Goal: Transaction & Acquisition: Purchase product/service

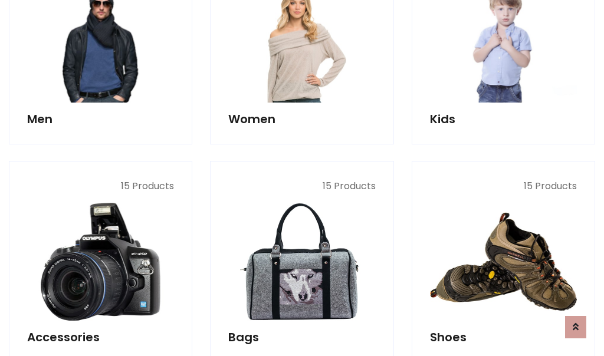
scroll to position [395, 0]
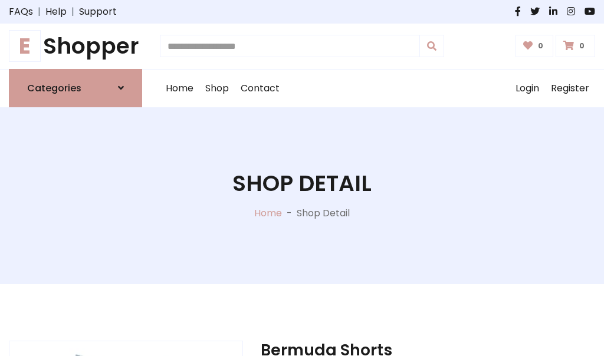
click at [76, 46] on h1 "E Shopper" at bounding box center [75, 46] width 133 height 27
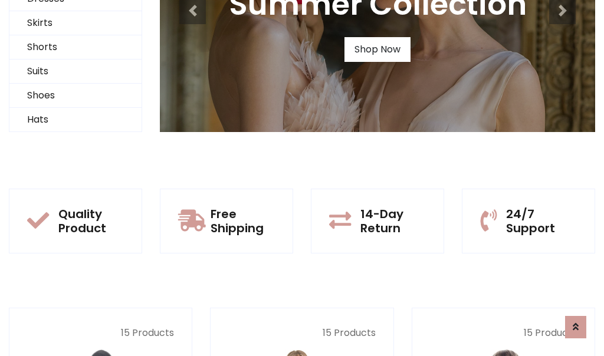
scroll to position [114, 0]
